Goal: Task Accomplishment & Management: Use online tool/utility

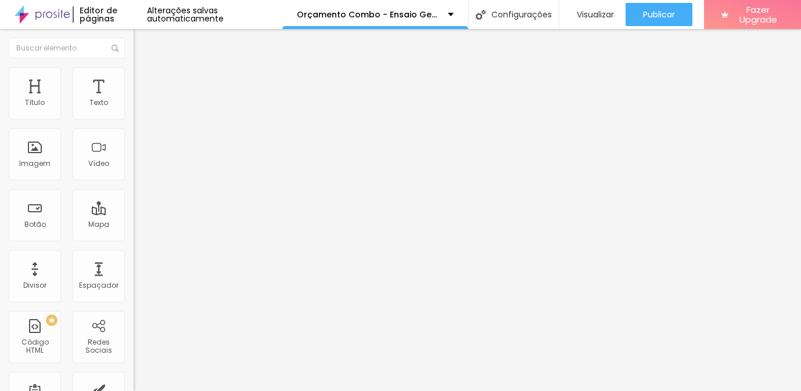
type input "15"
type input "14"
type input "13"
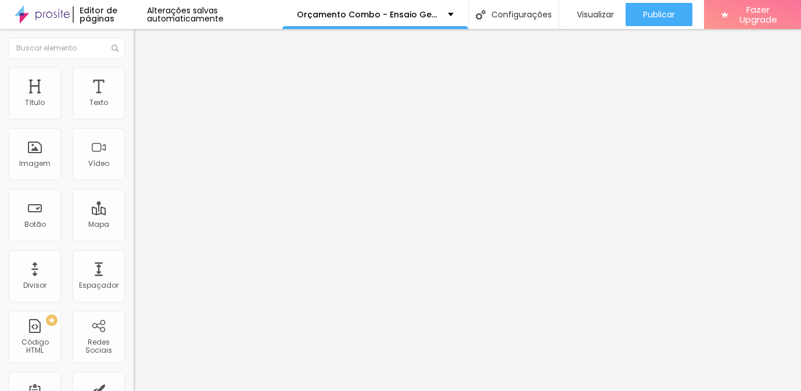
type input "13"
drag, startPoint x: 49, startPoint y: 113, endPoint x: 42, endPoint y: 111, distance: 7.7
click at [134, 214] on input "range" at bounding box center [171, 218] width 75 height 9
type input "14"
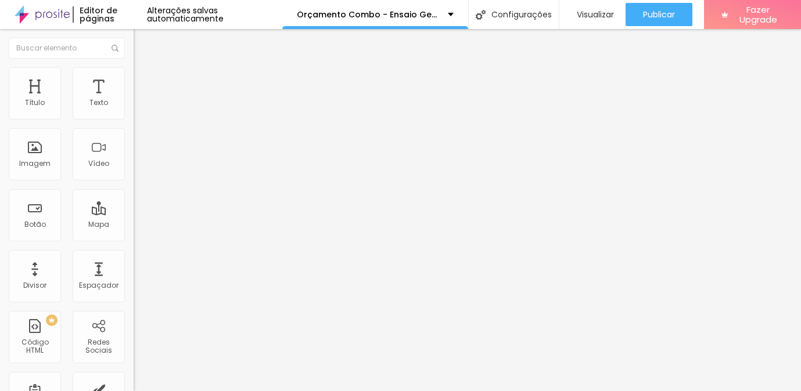
type input "14"
type input "15"
type input "16"
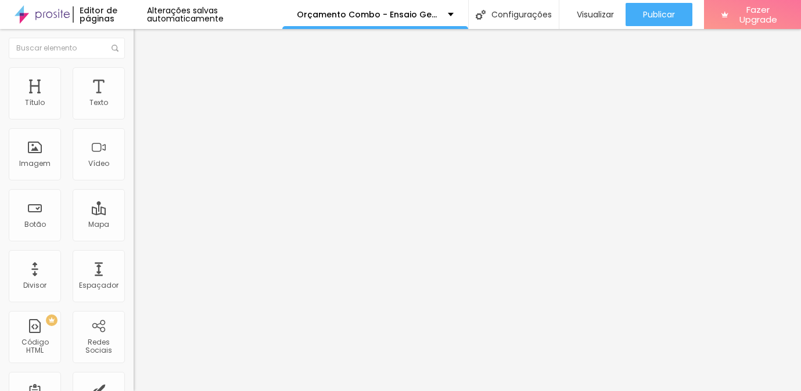
type input "15"
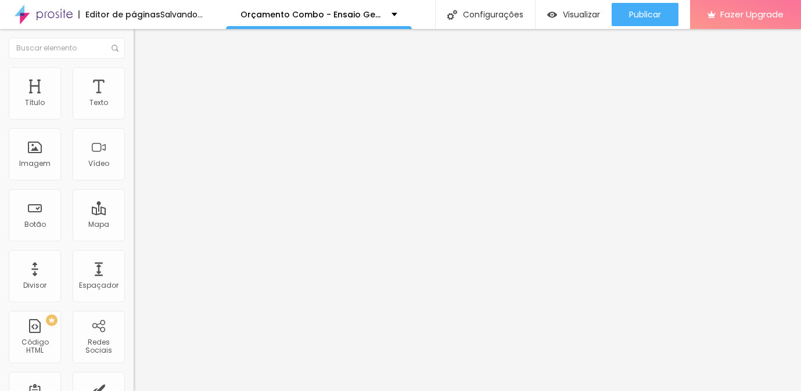
type input "15"
click at [134, 214] on input "range" at bounding box center [171, 218] width 75 height 9
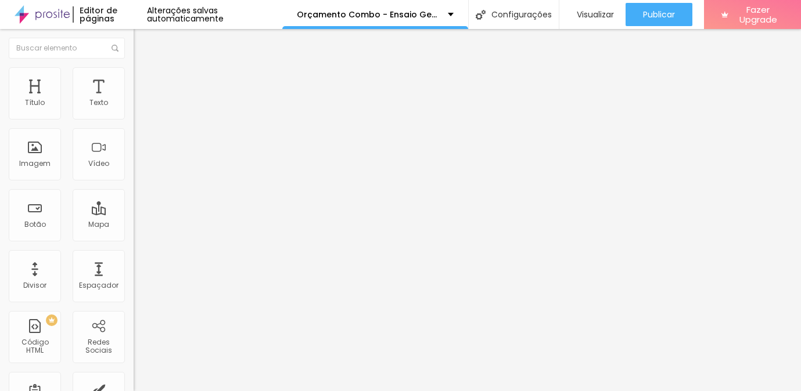
click at [142, 40] on img "button" at bounding box center [146, 42] width 9 height 9
